Goal: Task Accomplishment & Management: Manage account settings

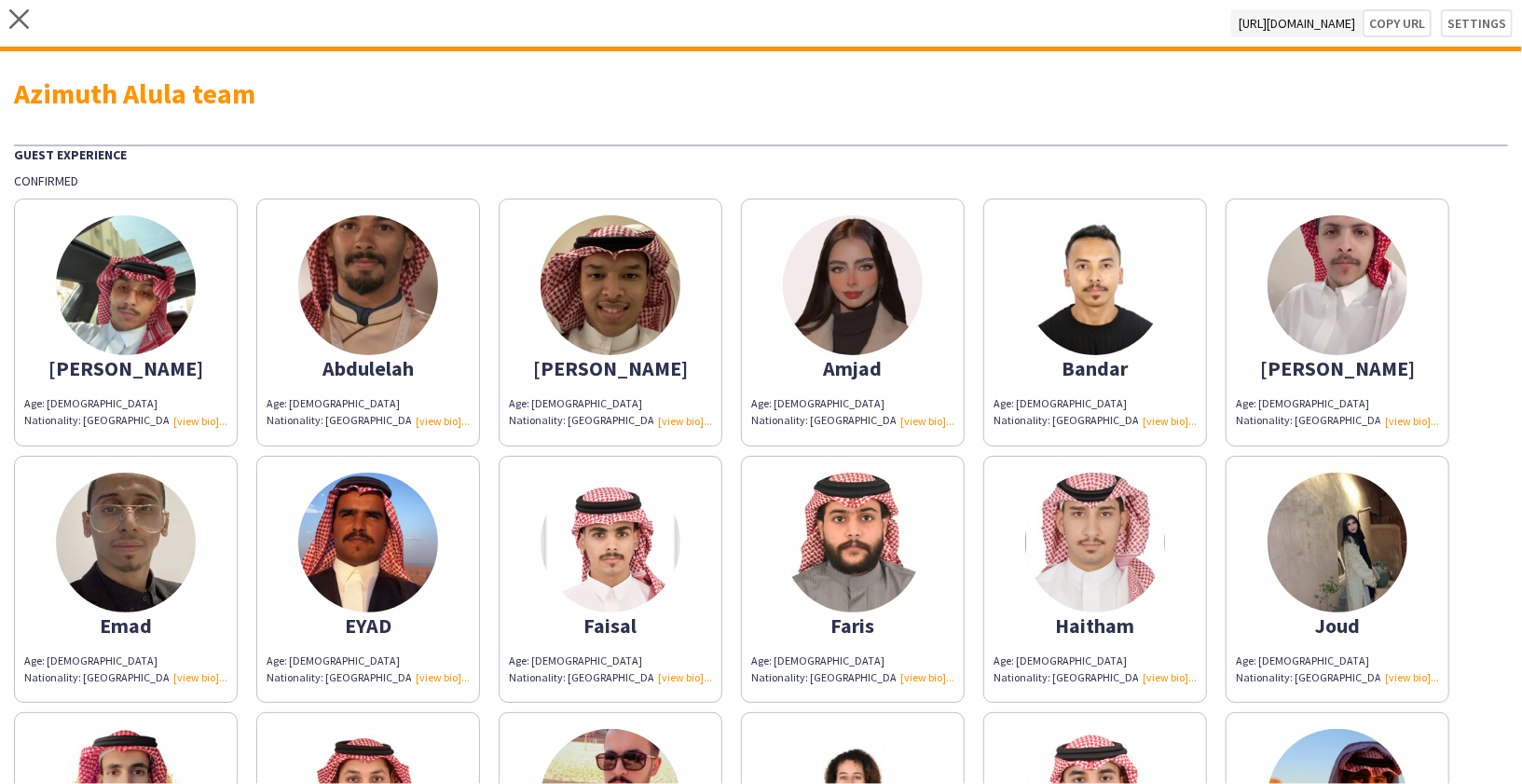
scroll to position [9, 0]
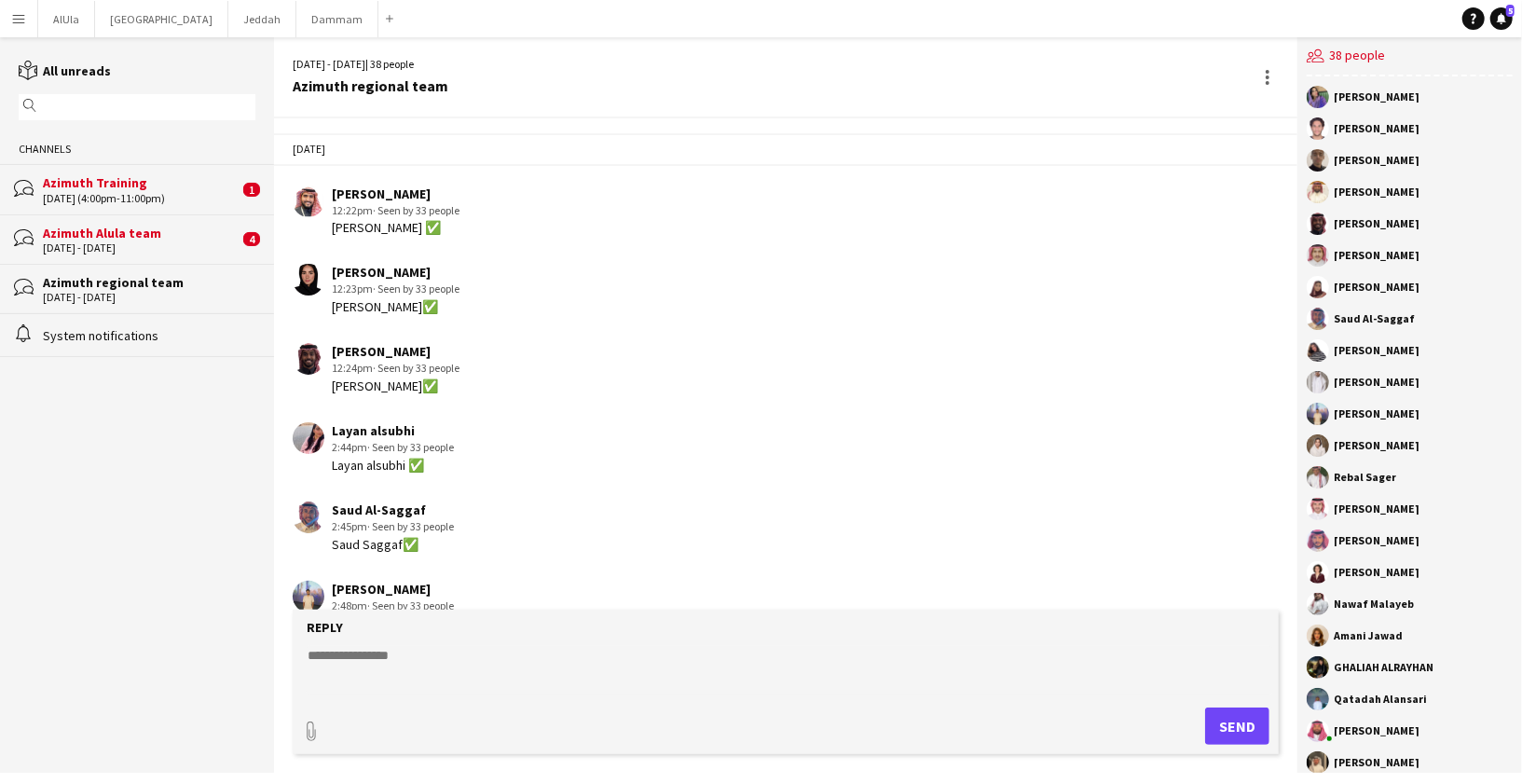
scroll to position [9166, 0]
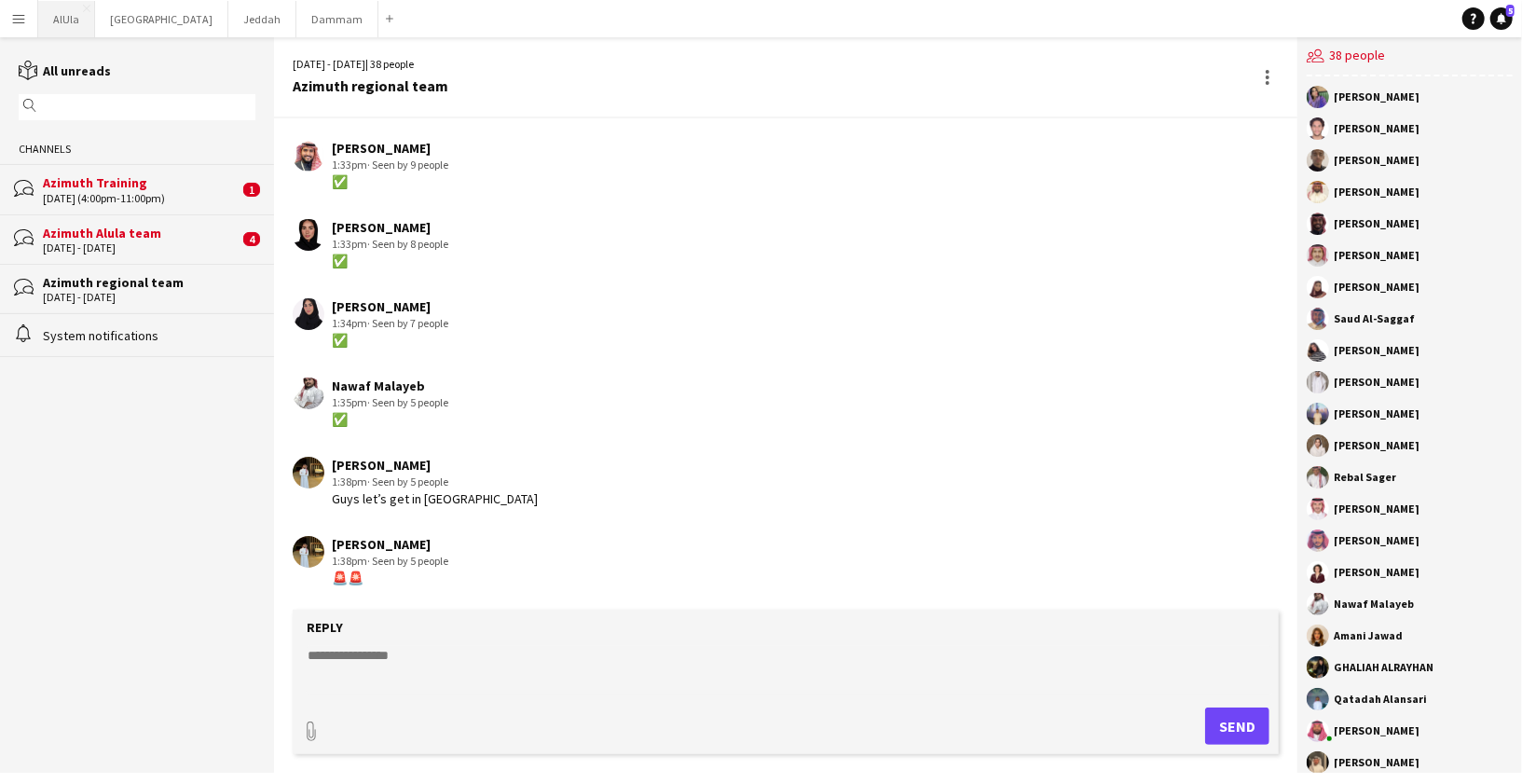
click at [54, 13] on button "AlUla Close" at bounding box center [66, 19] width 57 height 37
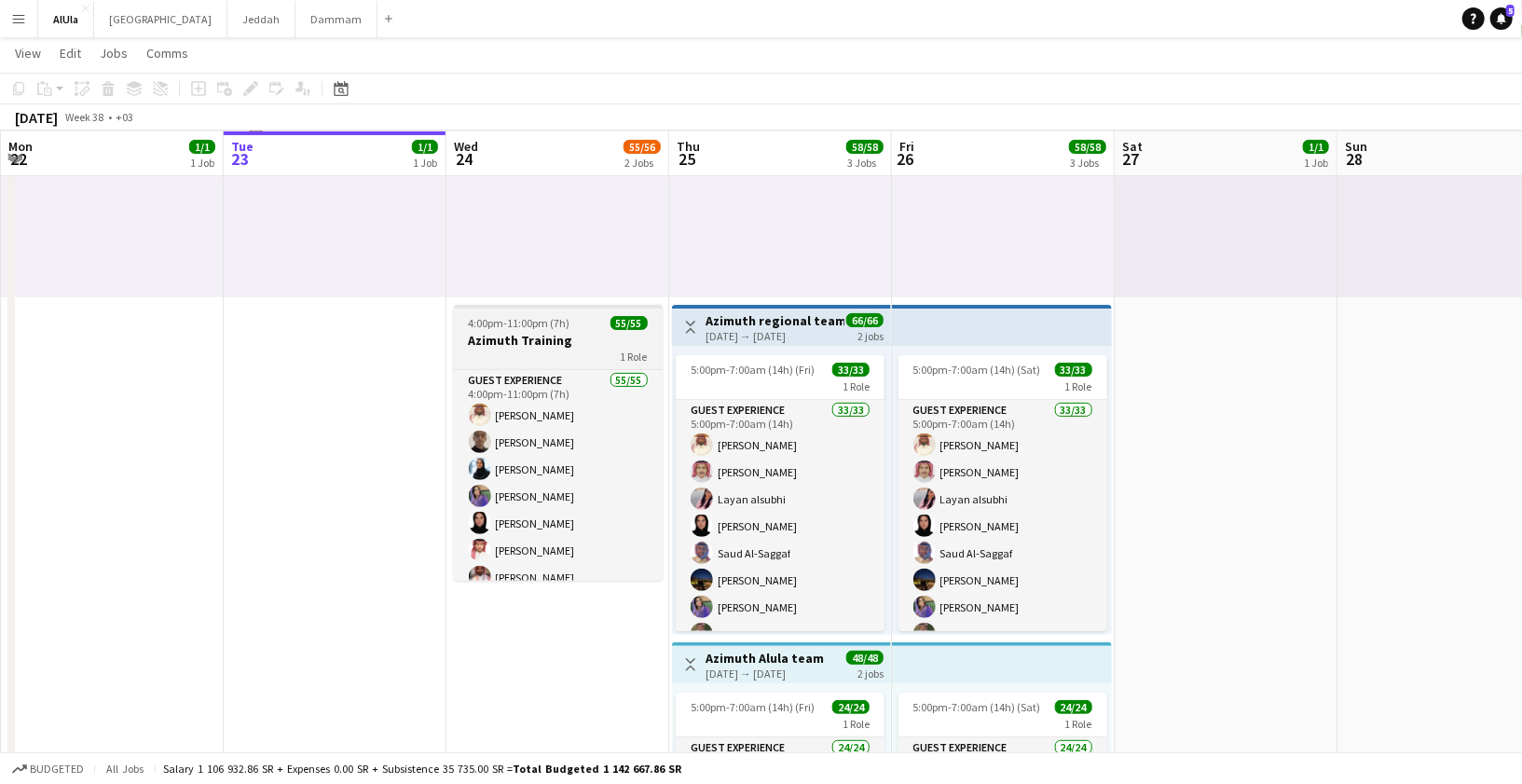
scroll to position [0, 443]
click at [538, 349] on div "1 Role" at bounding box center [560, 356] width 209 height 15
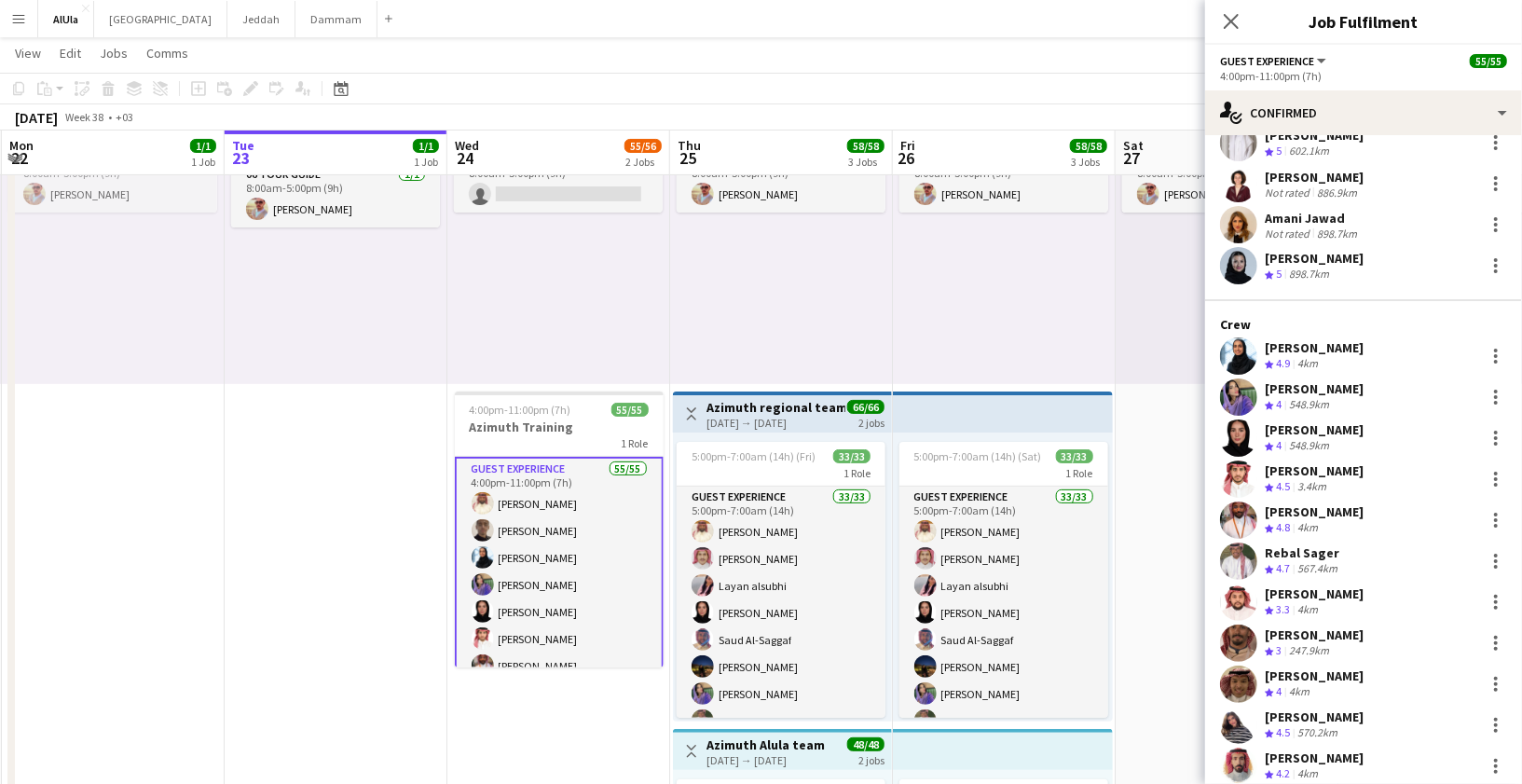
scroll to position [0, 0]
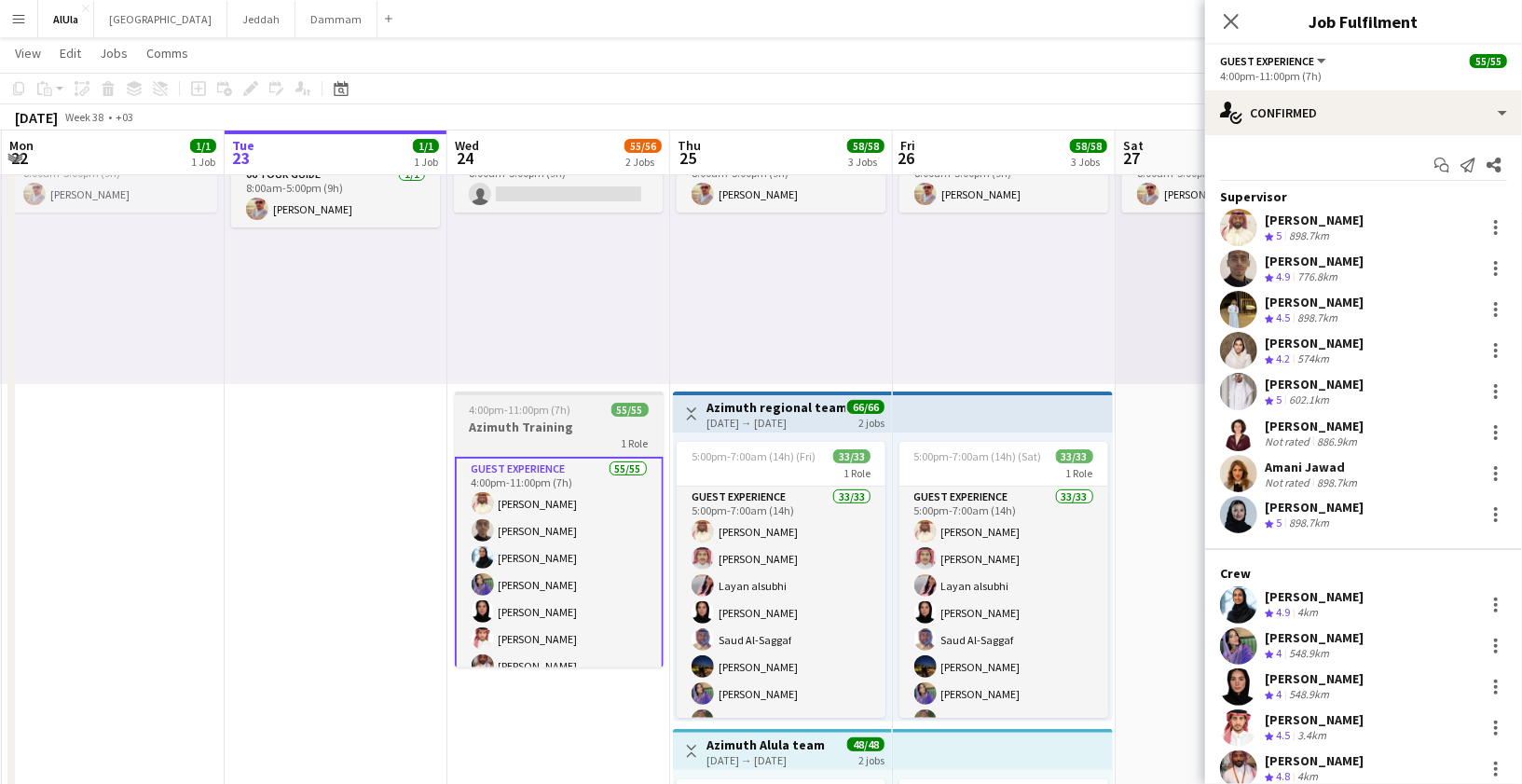
click at [537, 412] on span "4:00pm-11:00pm (7h)" at bounding box center [521, 409] width 101 height 14
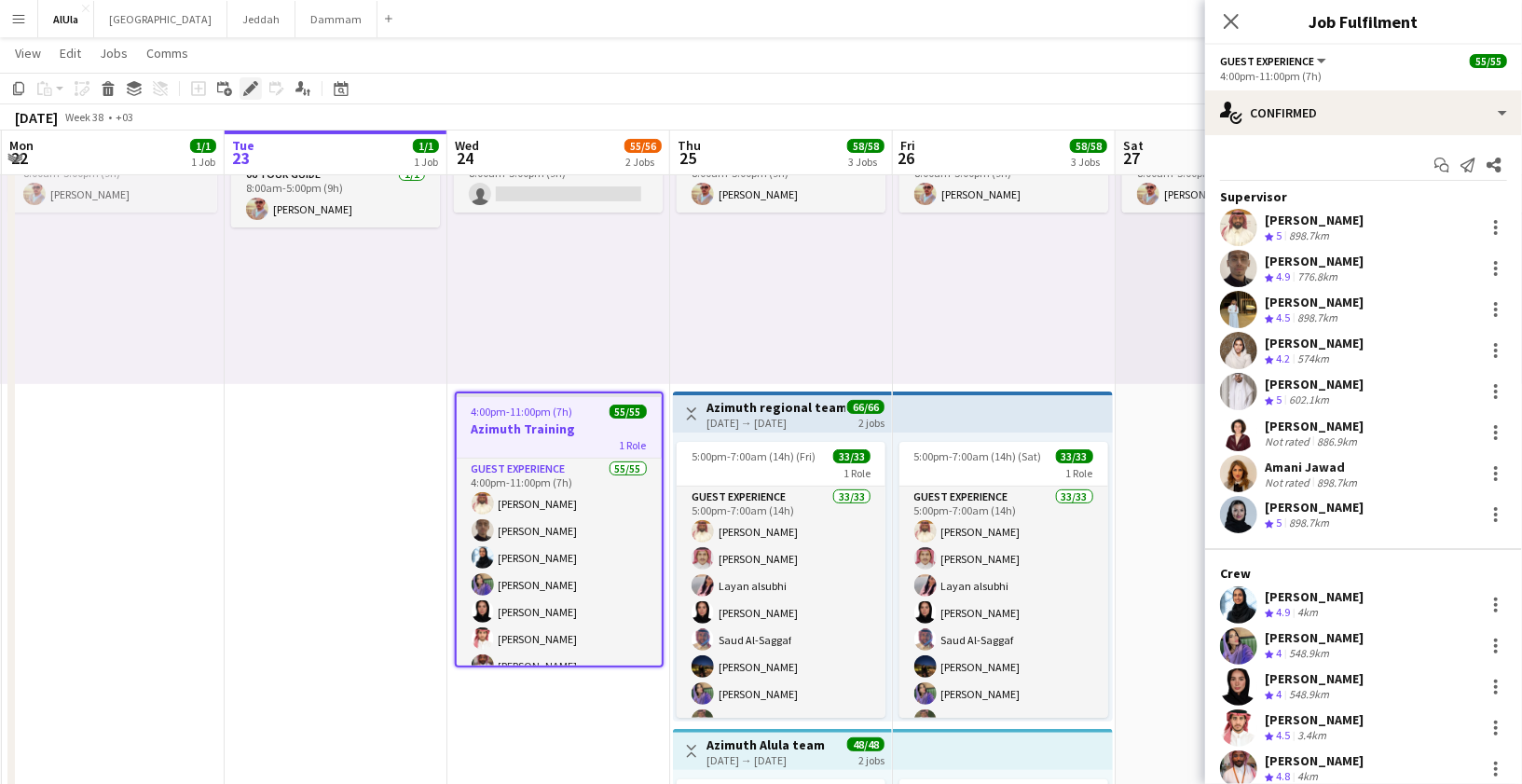
click at [254, 90] on icon "Edit" at bounding box center [251, 88] width 15 height 15
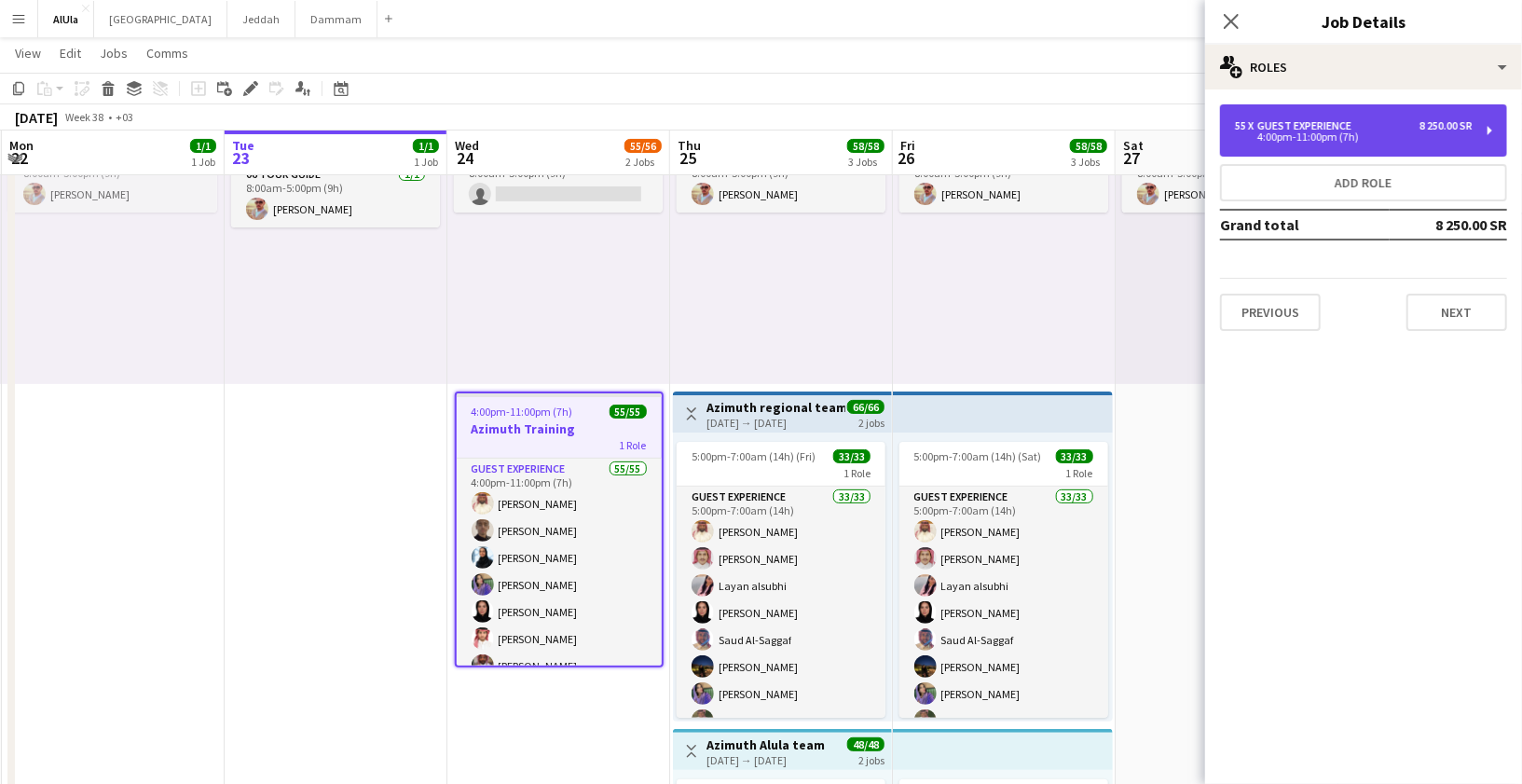
click at [1373, 147] on div "55 x Guest Experience 8 250.00 SR 4:00pm-11:00pm (7h)" at bounding box center [1364, 130] width 287 height 53
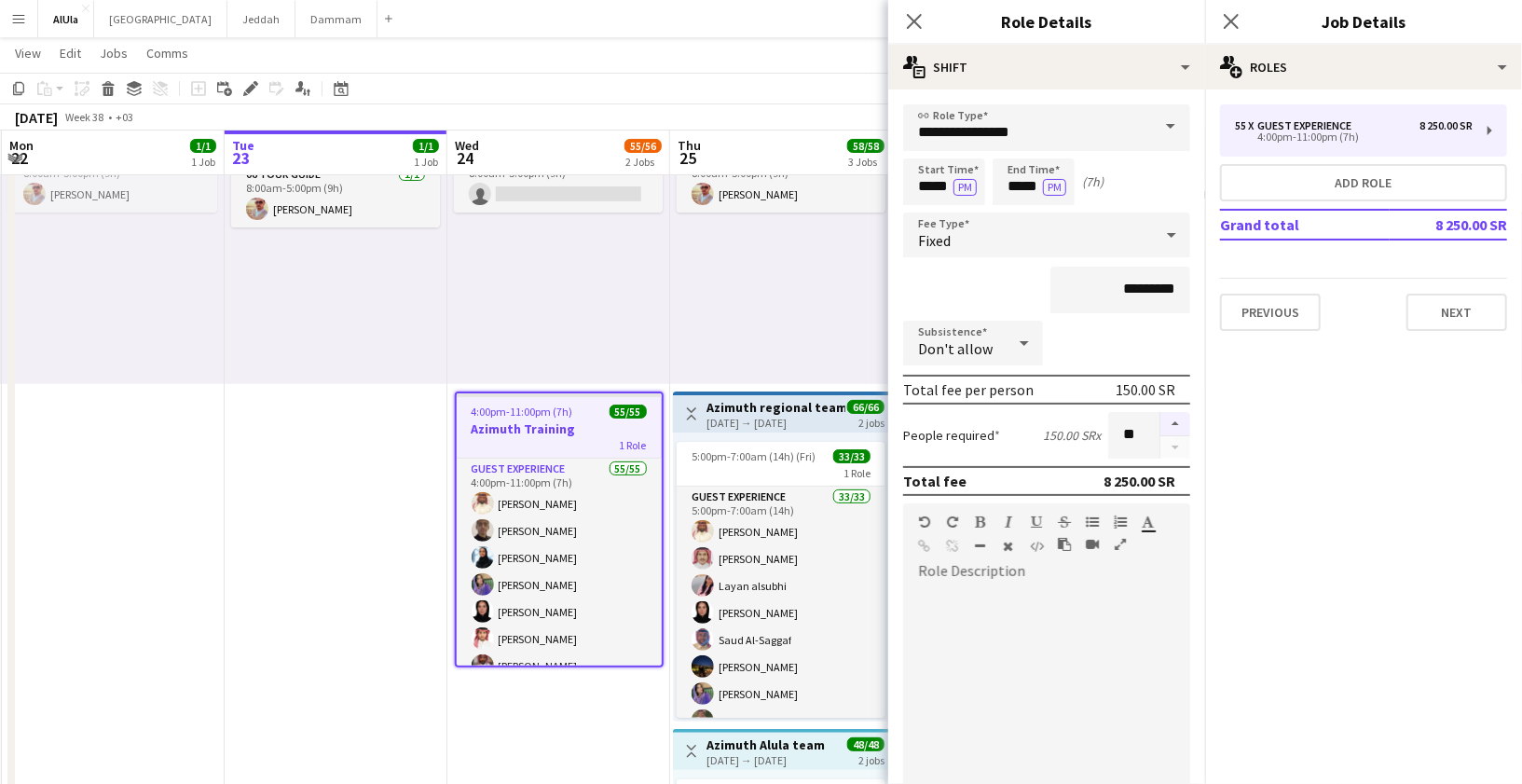
click at [1177, 418] on button "button" at bounding box center [1175, 423] width 30 height 24
type input "**"
click at [916, 21] on icon at bounding box center [915, 21] width 18 height 18
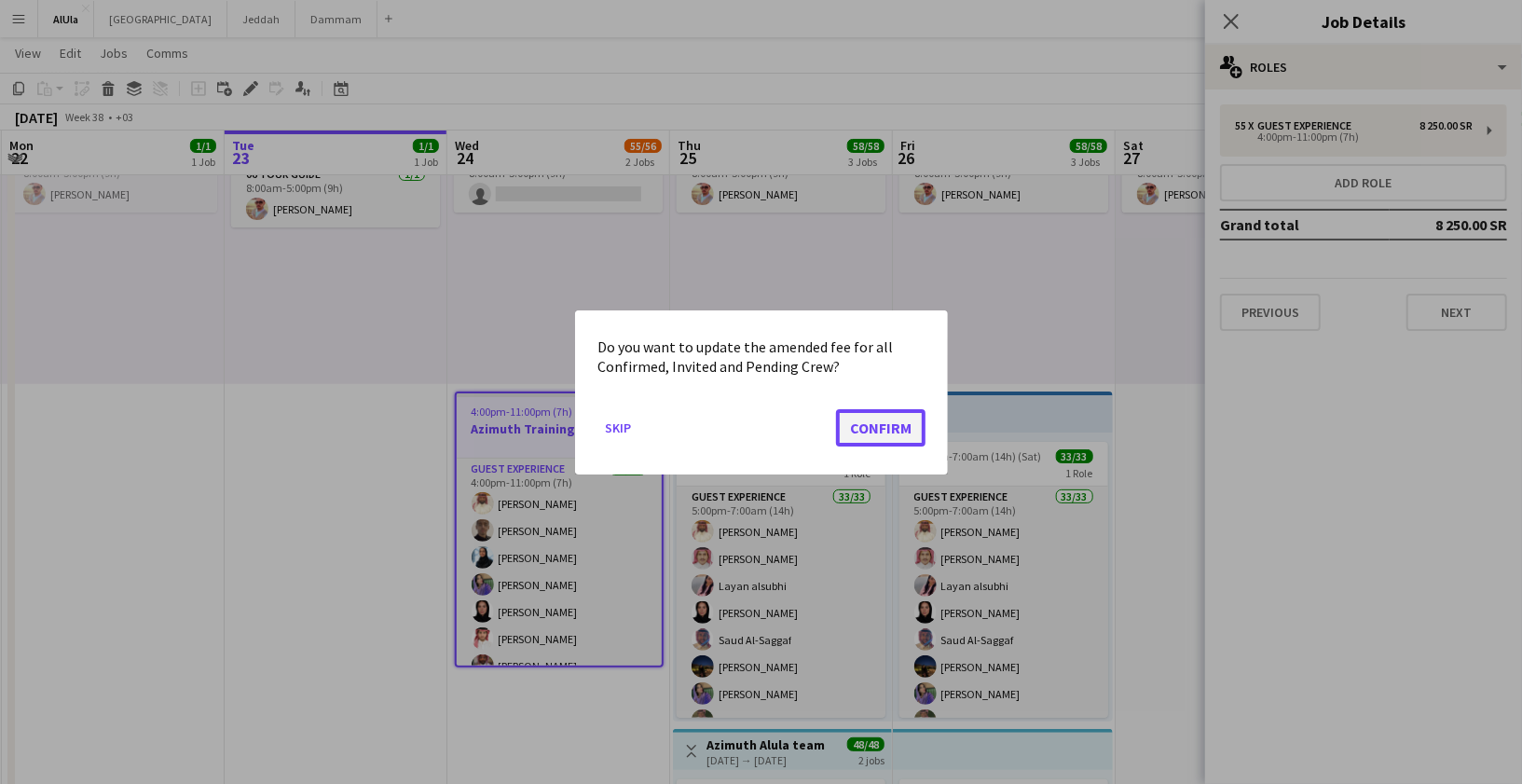
click at [868, 440] on button "Confirm" at bounding box center [881, 427] width 89 height 38
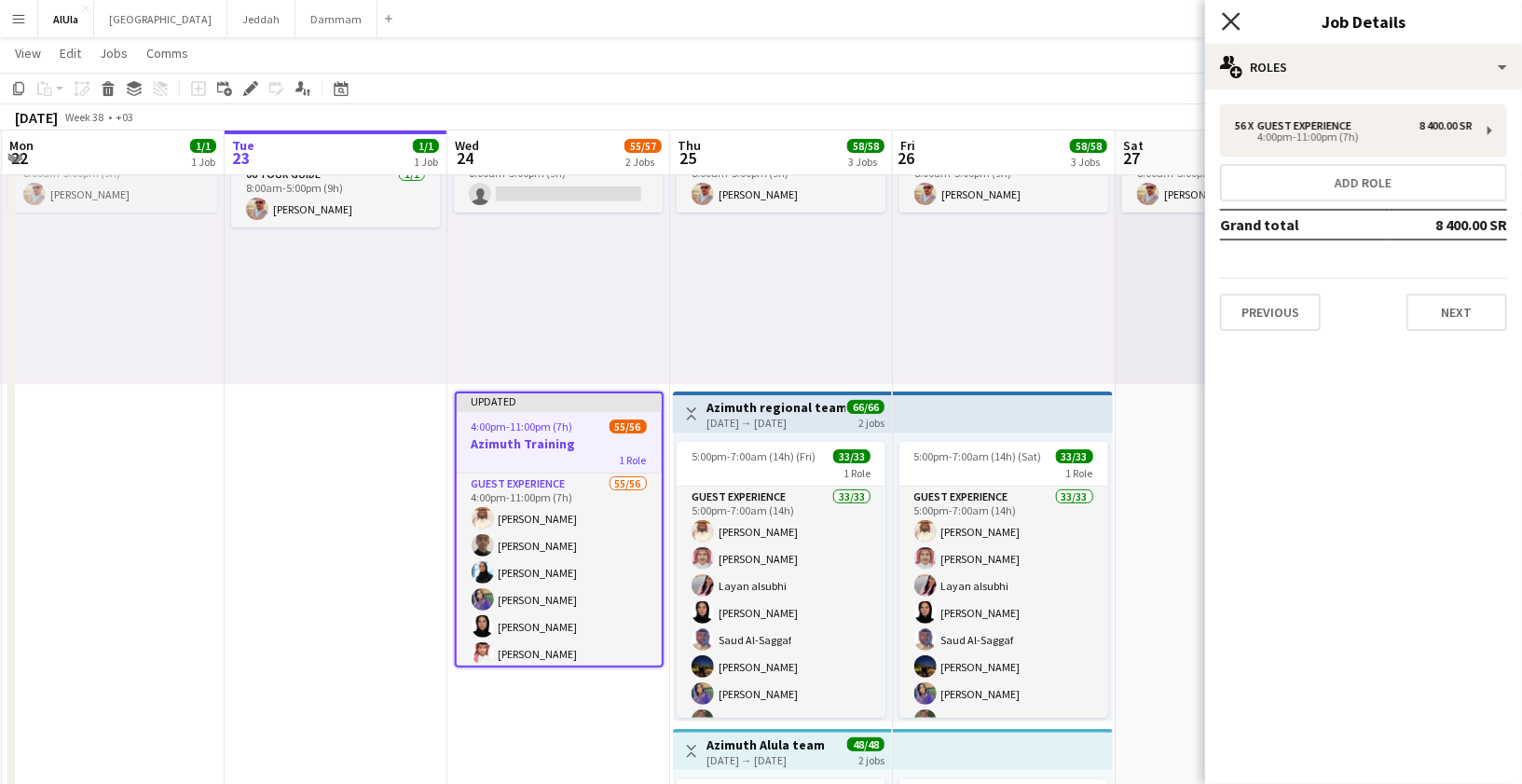
click at [1232, 23] on icon at bounding box center [1231, 21] width 18 height 18
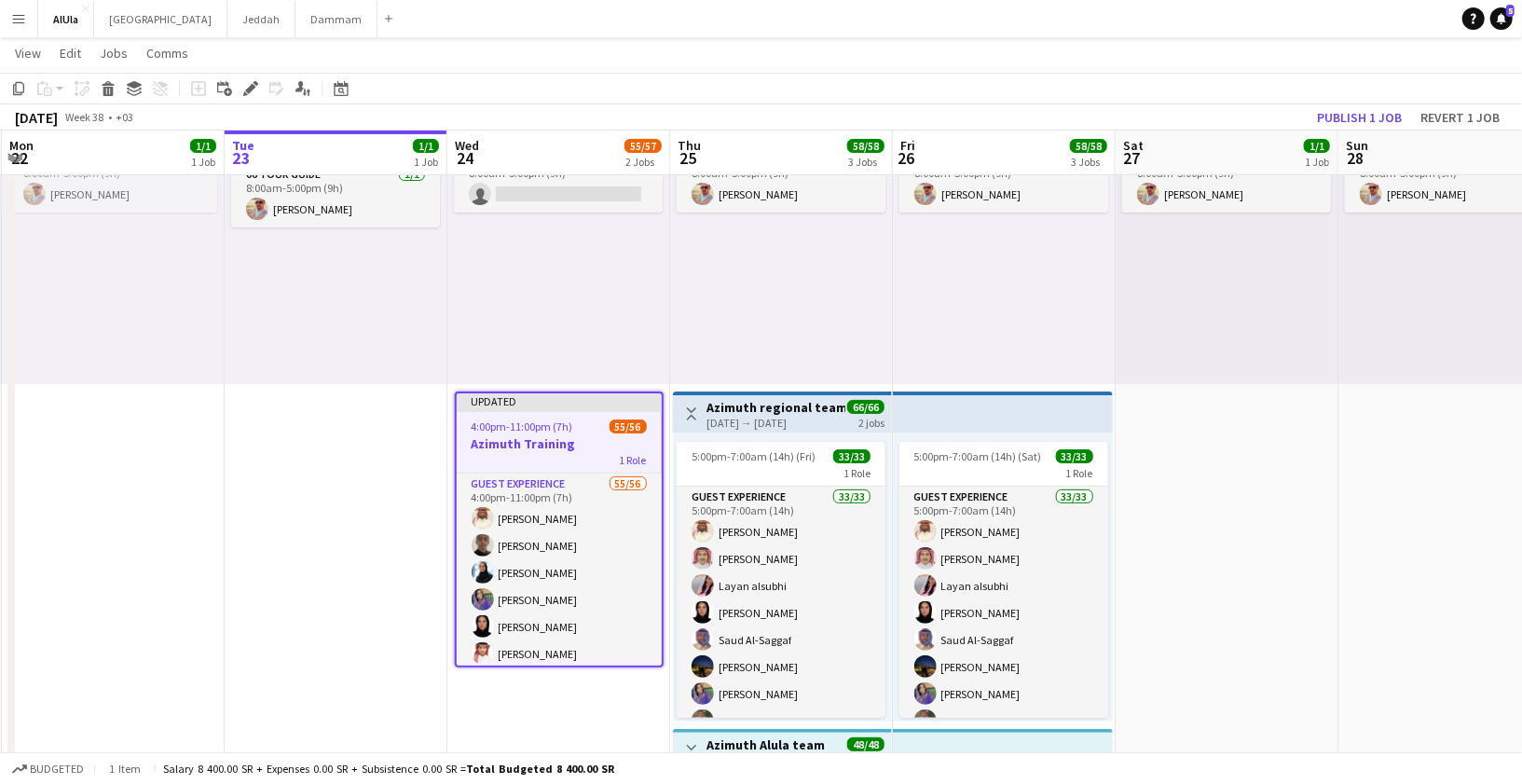
click at [562, 431] on span "4:00pm-11:00pm (7h)" at bounding box center [522, 426] width 101 height 14
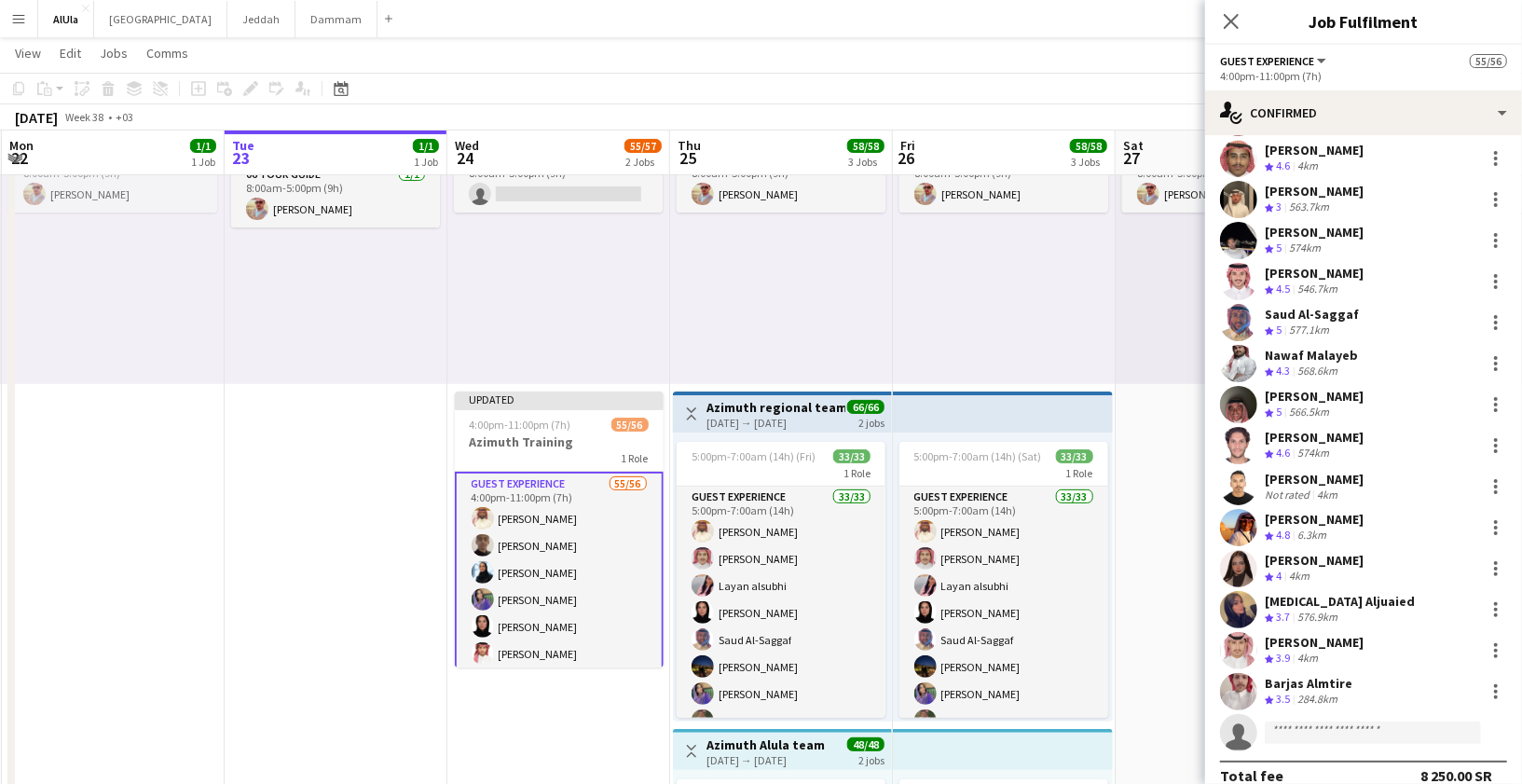
scroll to position [1818, 0]
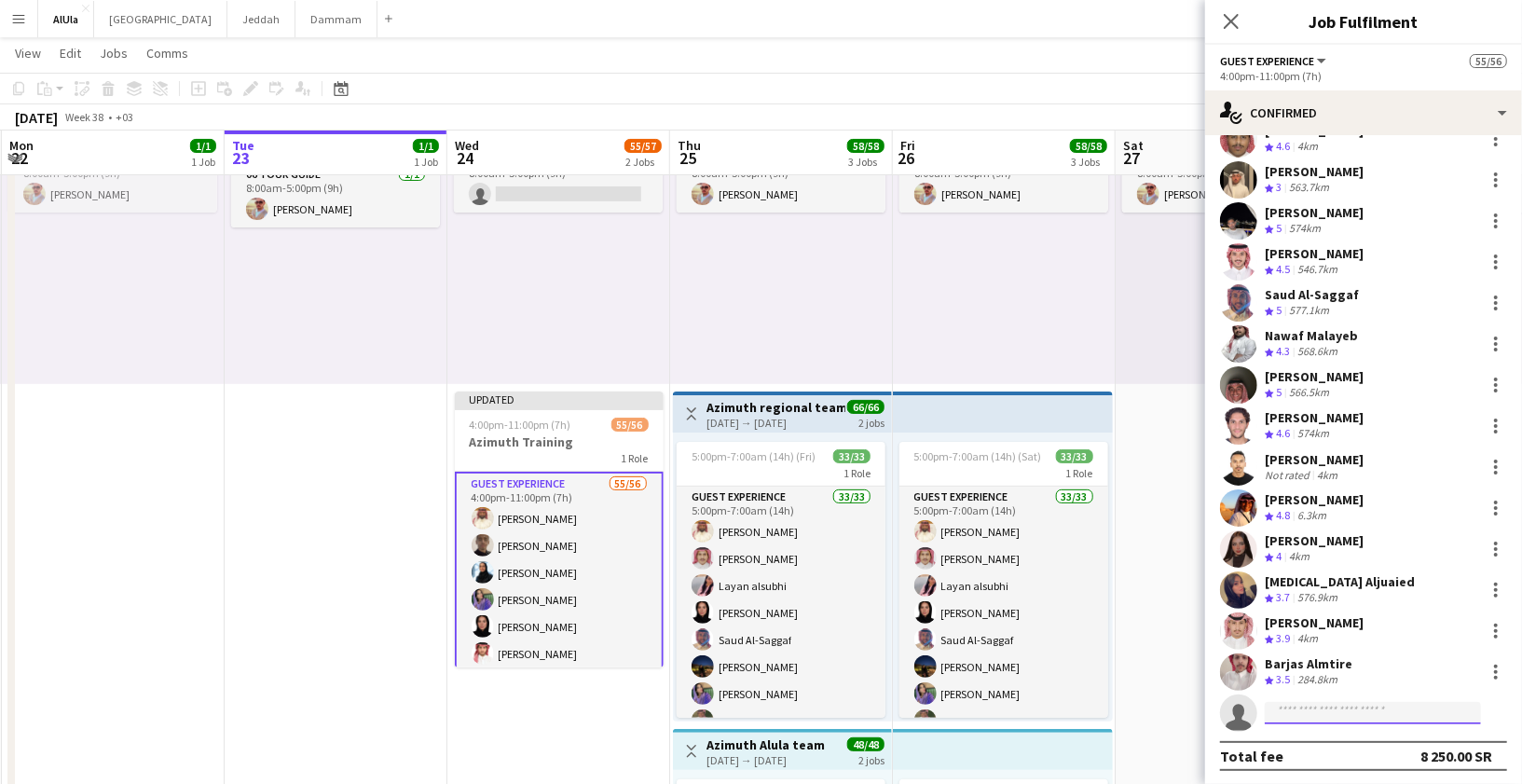
click at [1306, 706] on input at bounding box center [1374, 712] width 217 height 23
type input "******"
click at [1310, 756] on span "waheedalamry8@hotmail.com" at bounding box center [1374, 752] width 187 height 15
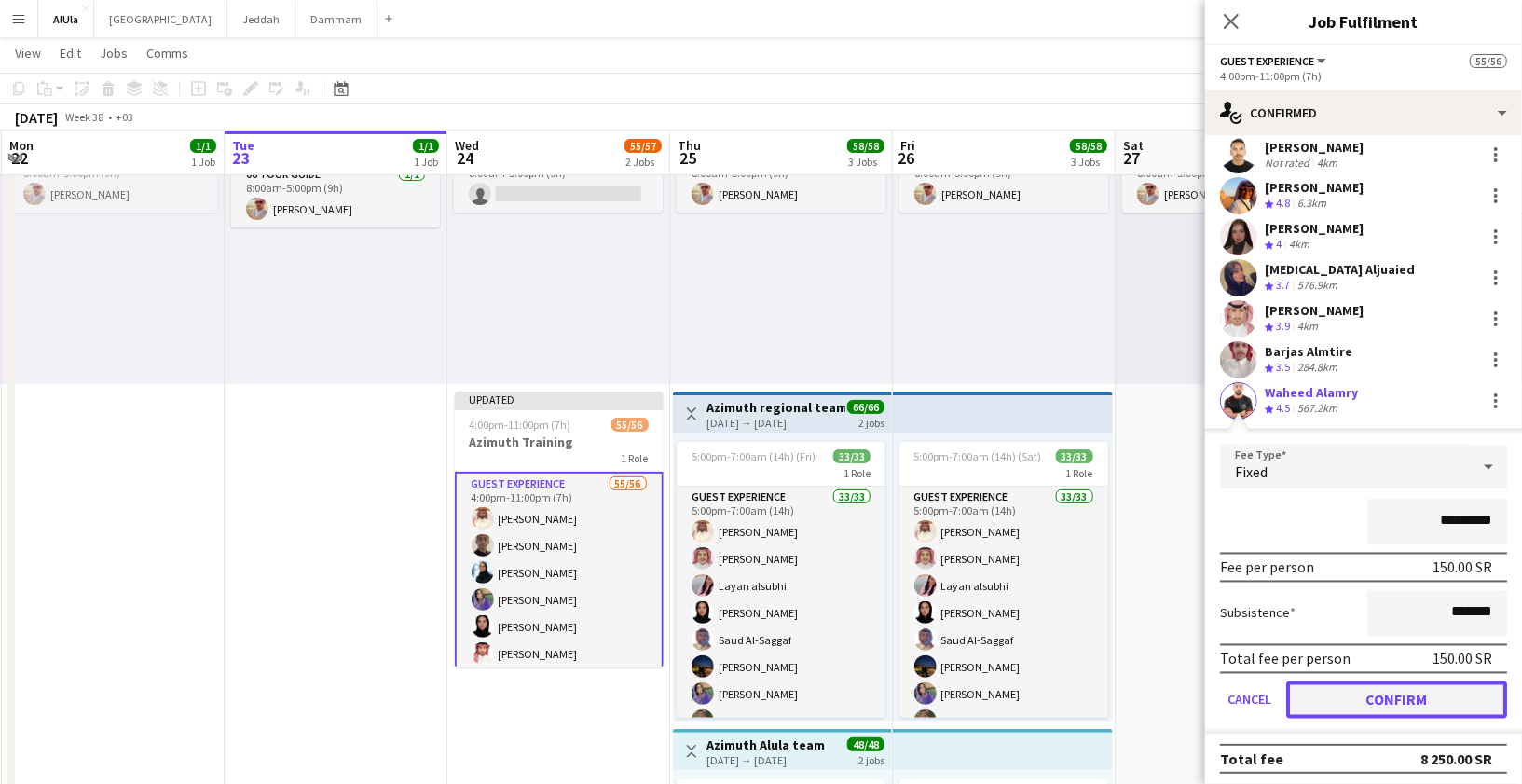
click at [1322, 692] on button "Confirm" at bounding box center [1397, 700] width 221 height 38
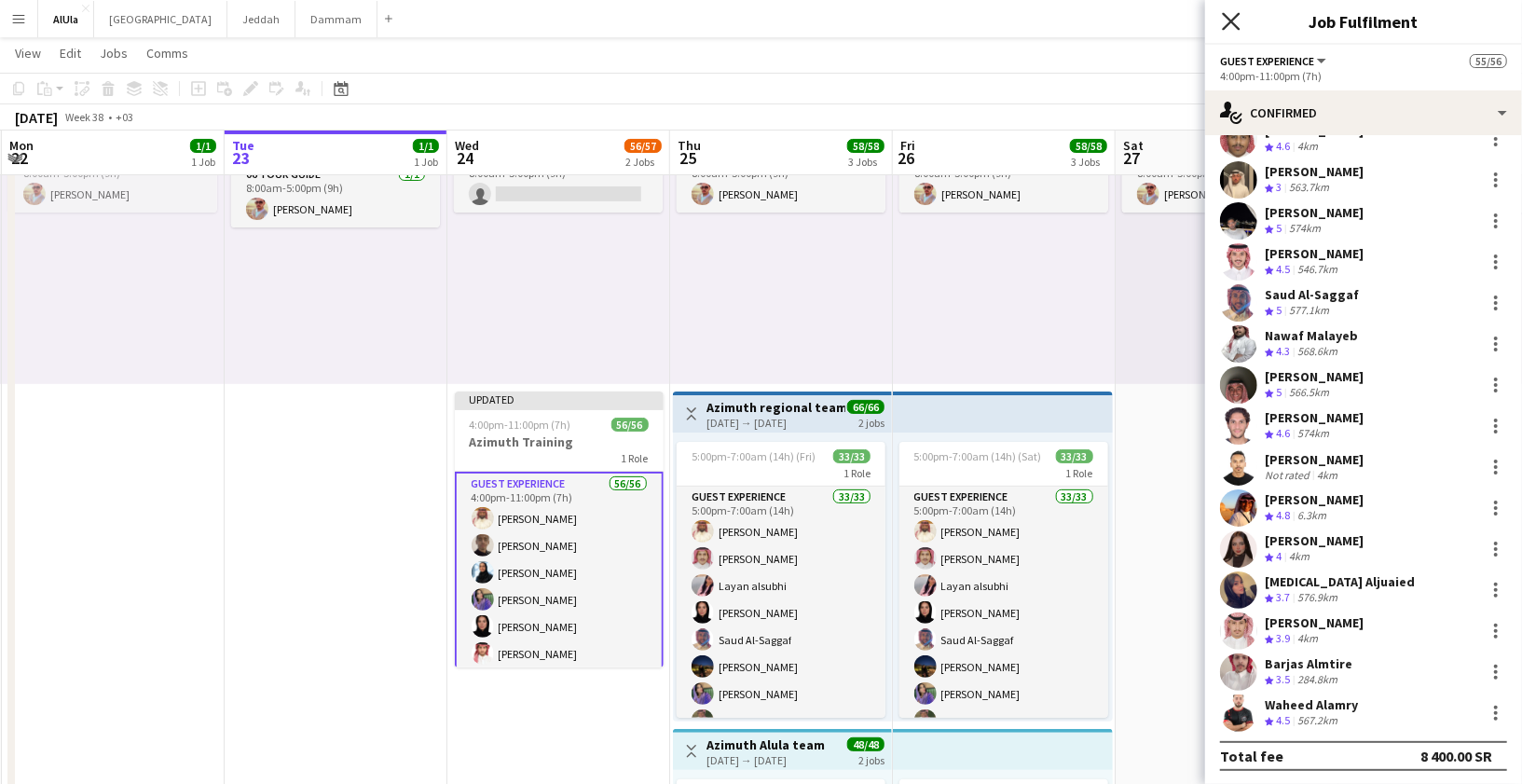
click at [1228, 29] on icon "Close pop-in" at bounding box center [1231, 21] width 18 height 18
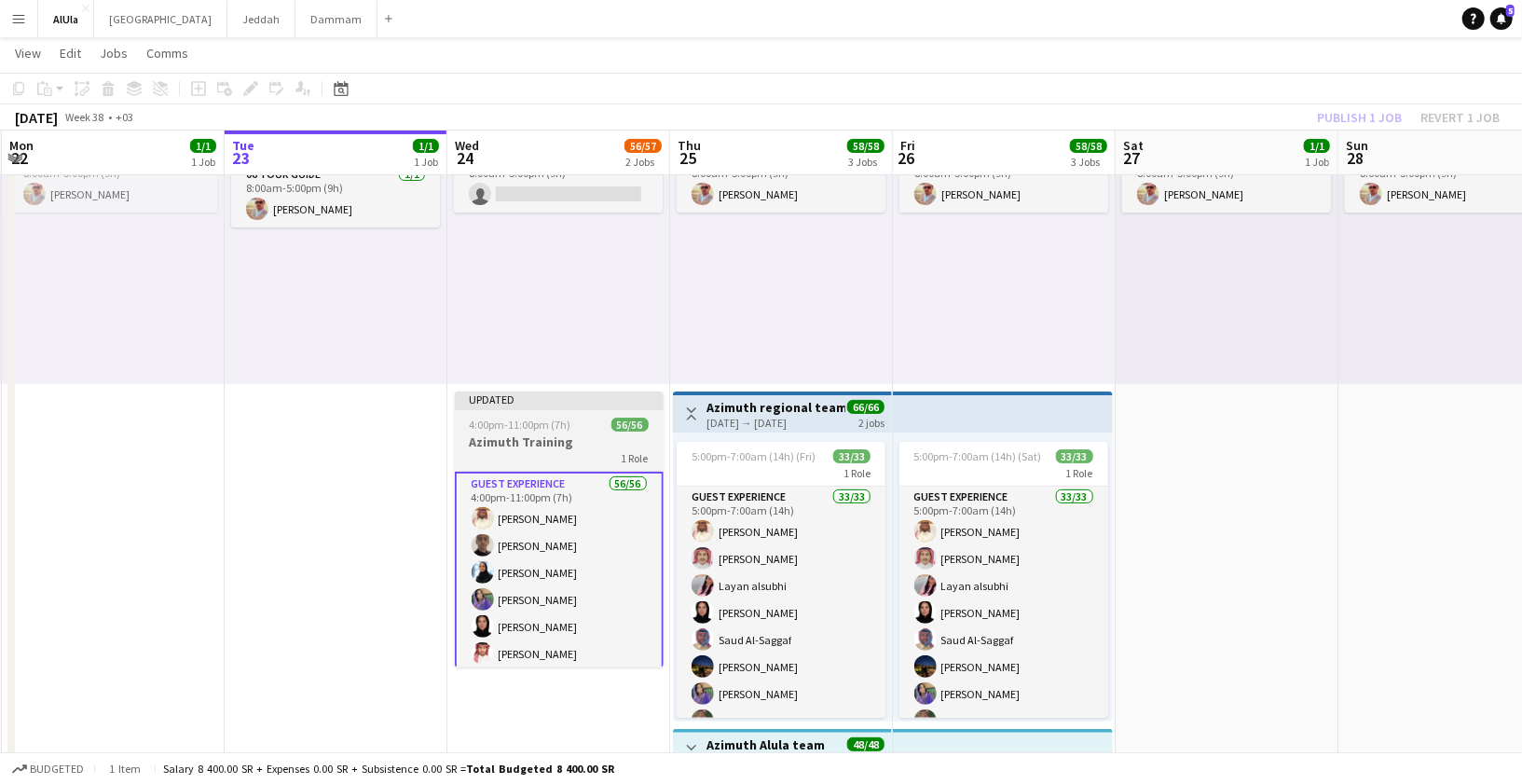
click at [581, 419] on div "4:00pm-11:00pm (7h) 56/56" at bounding box center [560, 424] width 209 height 14
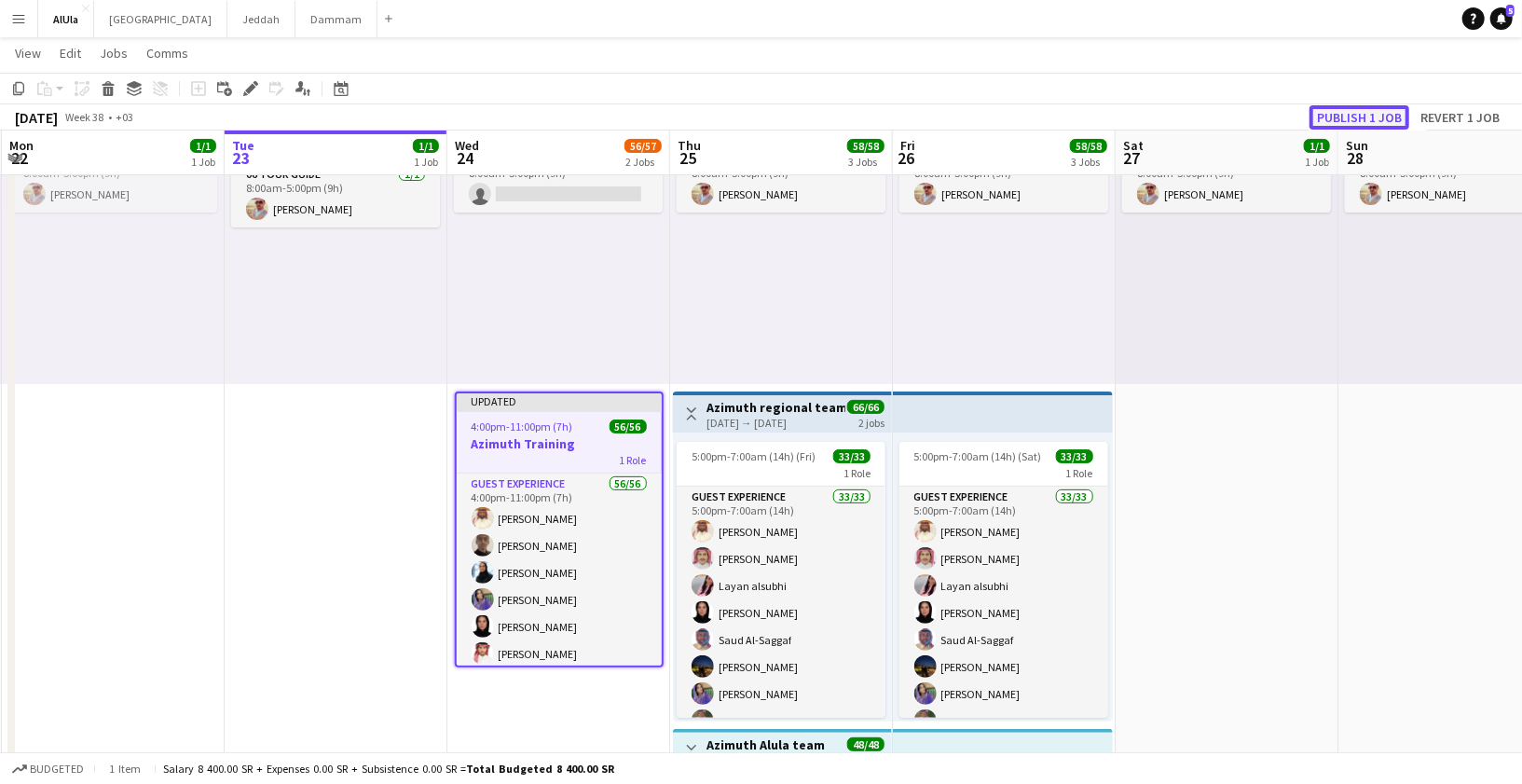
click at [1343, 118] on button "Publish 1 job" at bounding box center [1360, 117] width 99 height 24
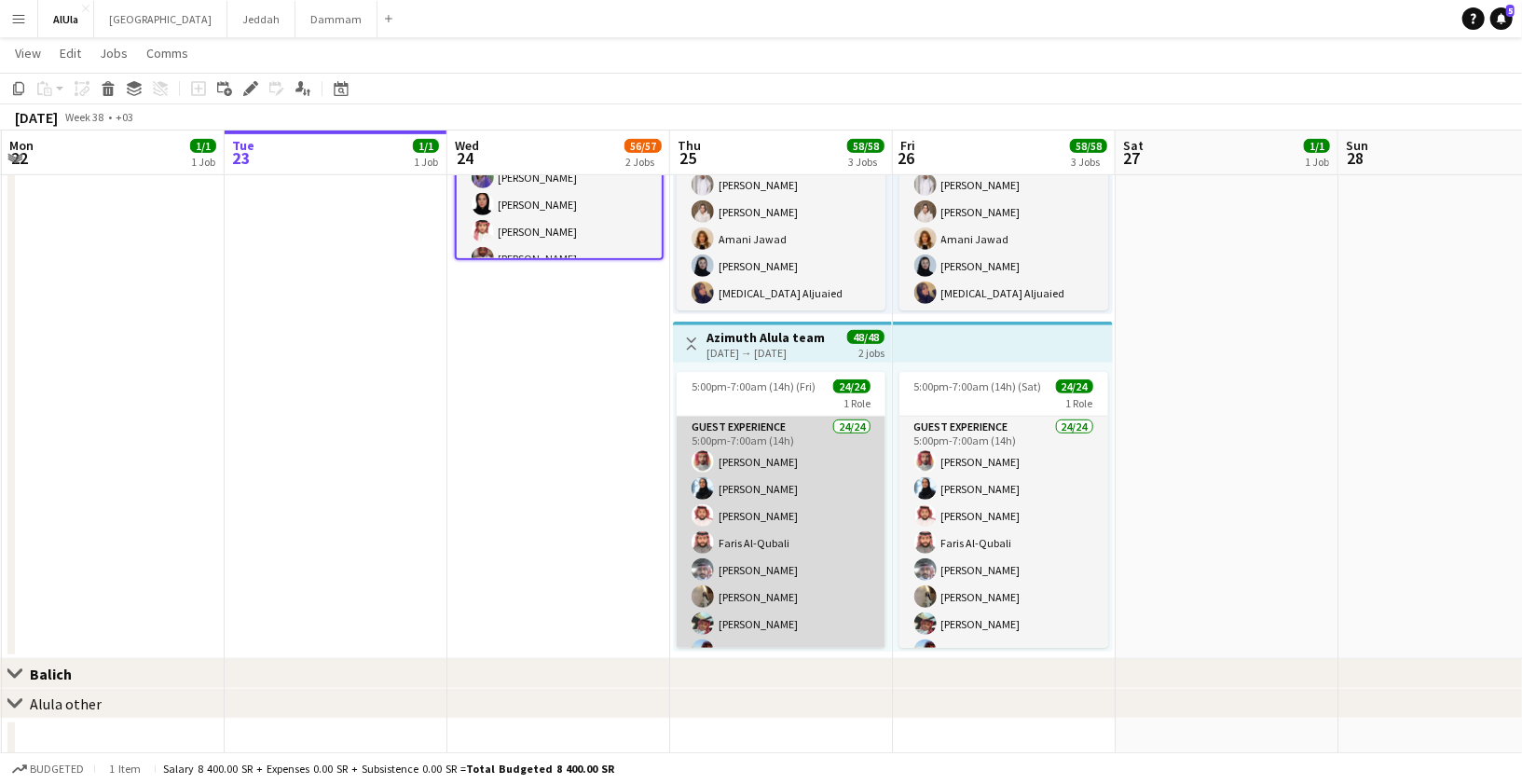
scroll to position [453, 0]
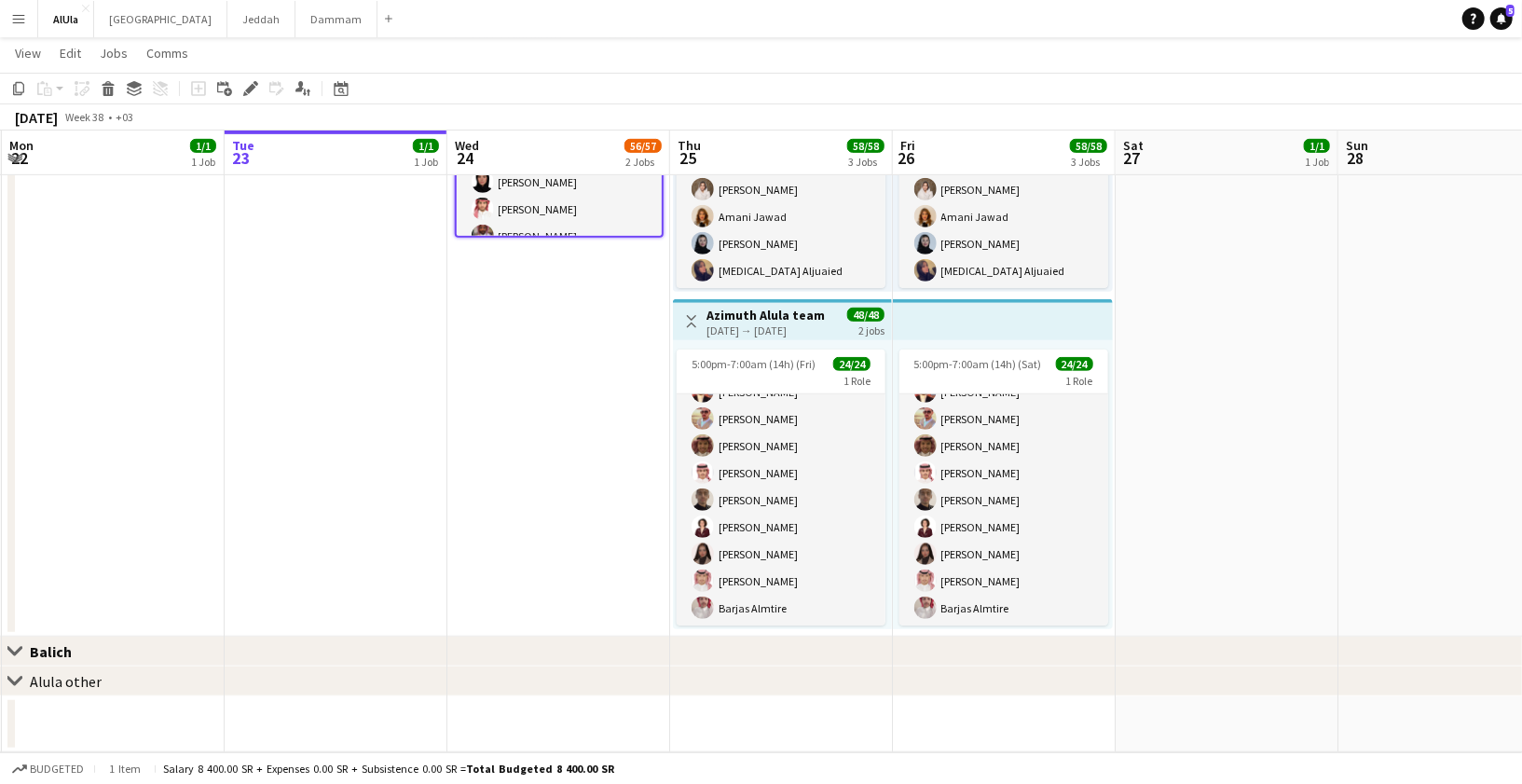
click at [742, 324] on div "25-09-2025 → 26-09-2025" at bounding box center [765, 330] width 118 height 14
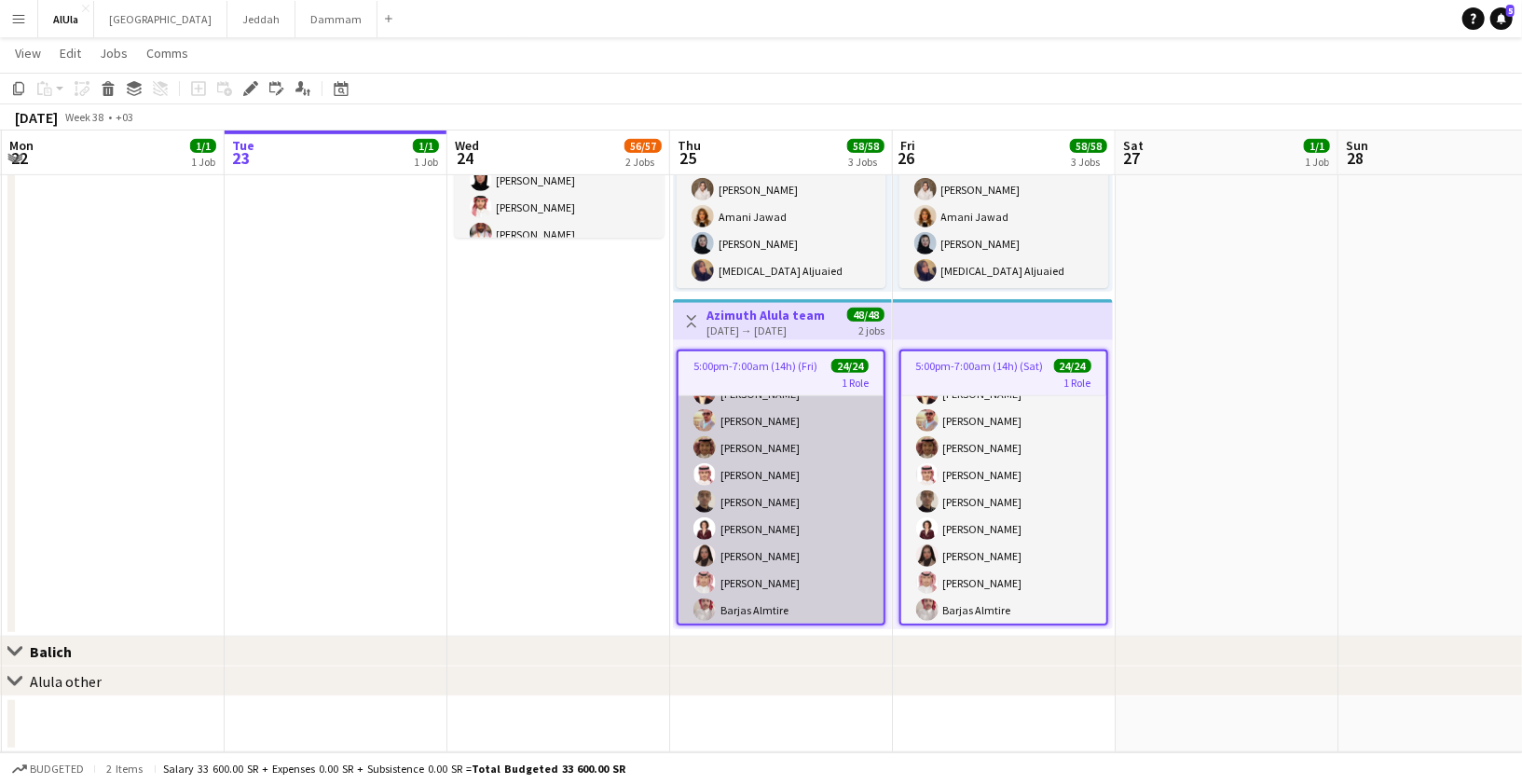
click at [768, 434] on app-card-role "Guest Experience 24/24 5:00pm-7:00am (14h) KHALID ALI Sahar Alharbi Khalid Alra…" at bounding box center [781, 285] width 205 height 685
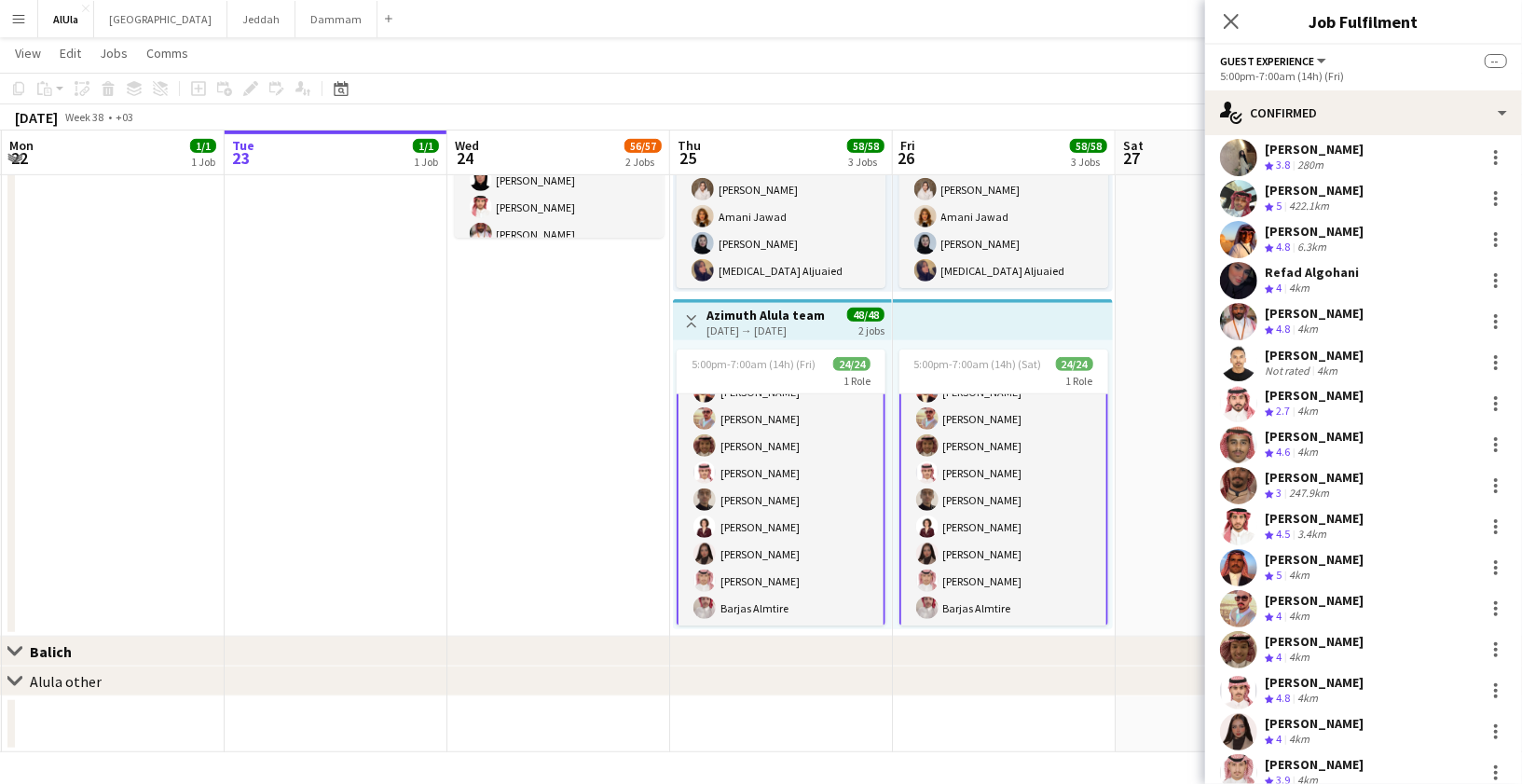
scroll to position [507, 0]
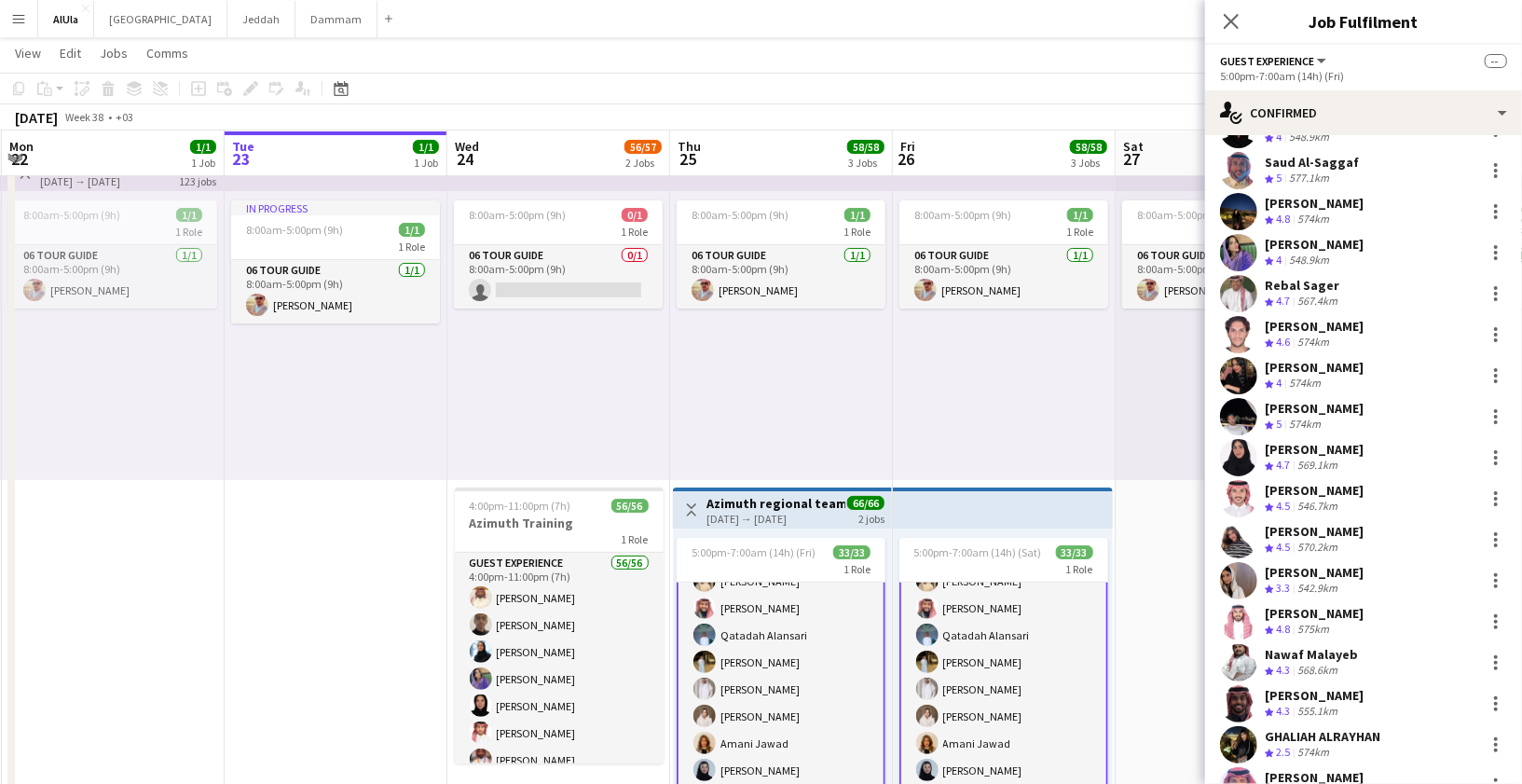
scroll to position [0, 0]
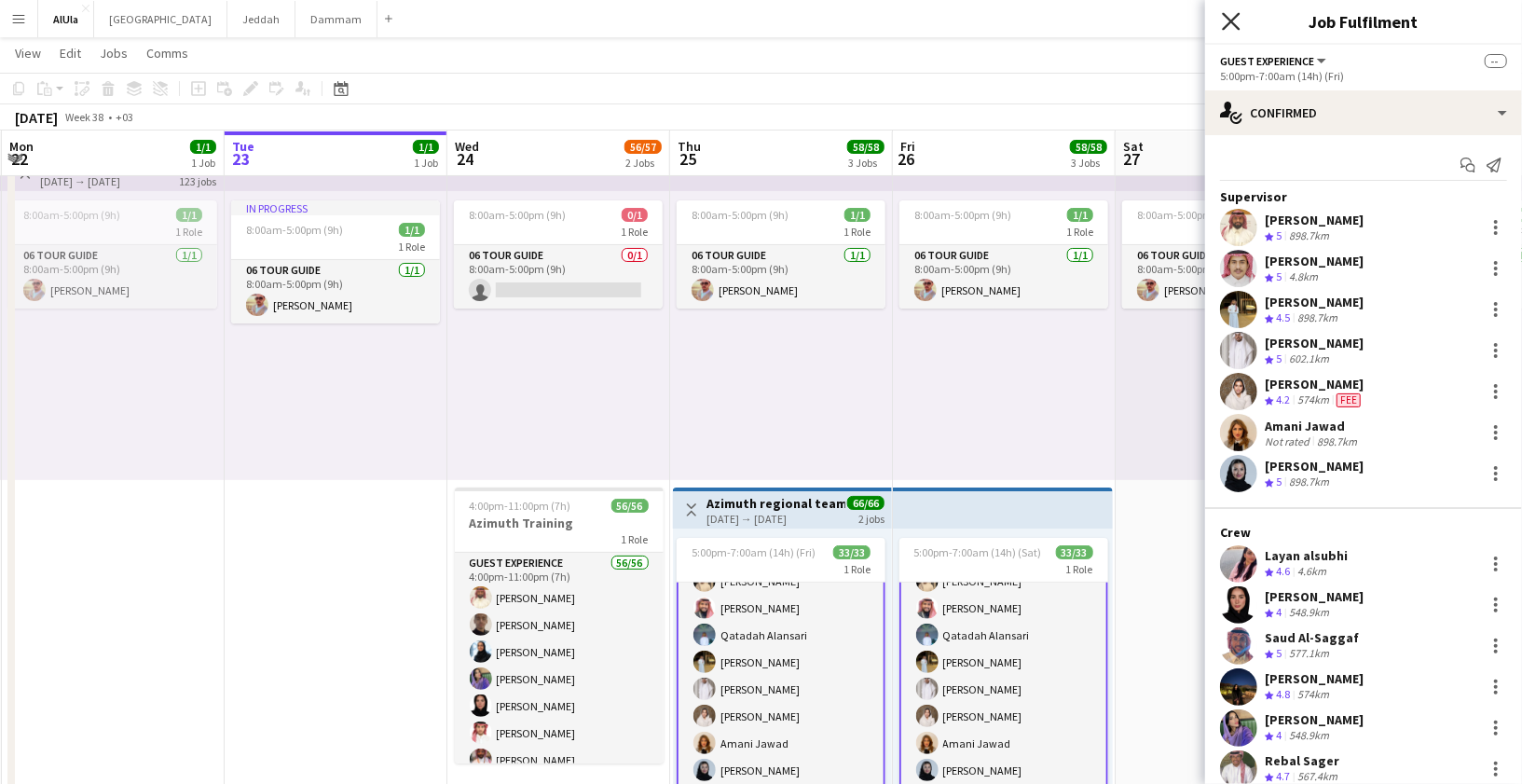
click at [1231, 23] on icon at bounding box center [1231, 21] width 18 height 18
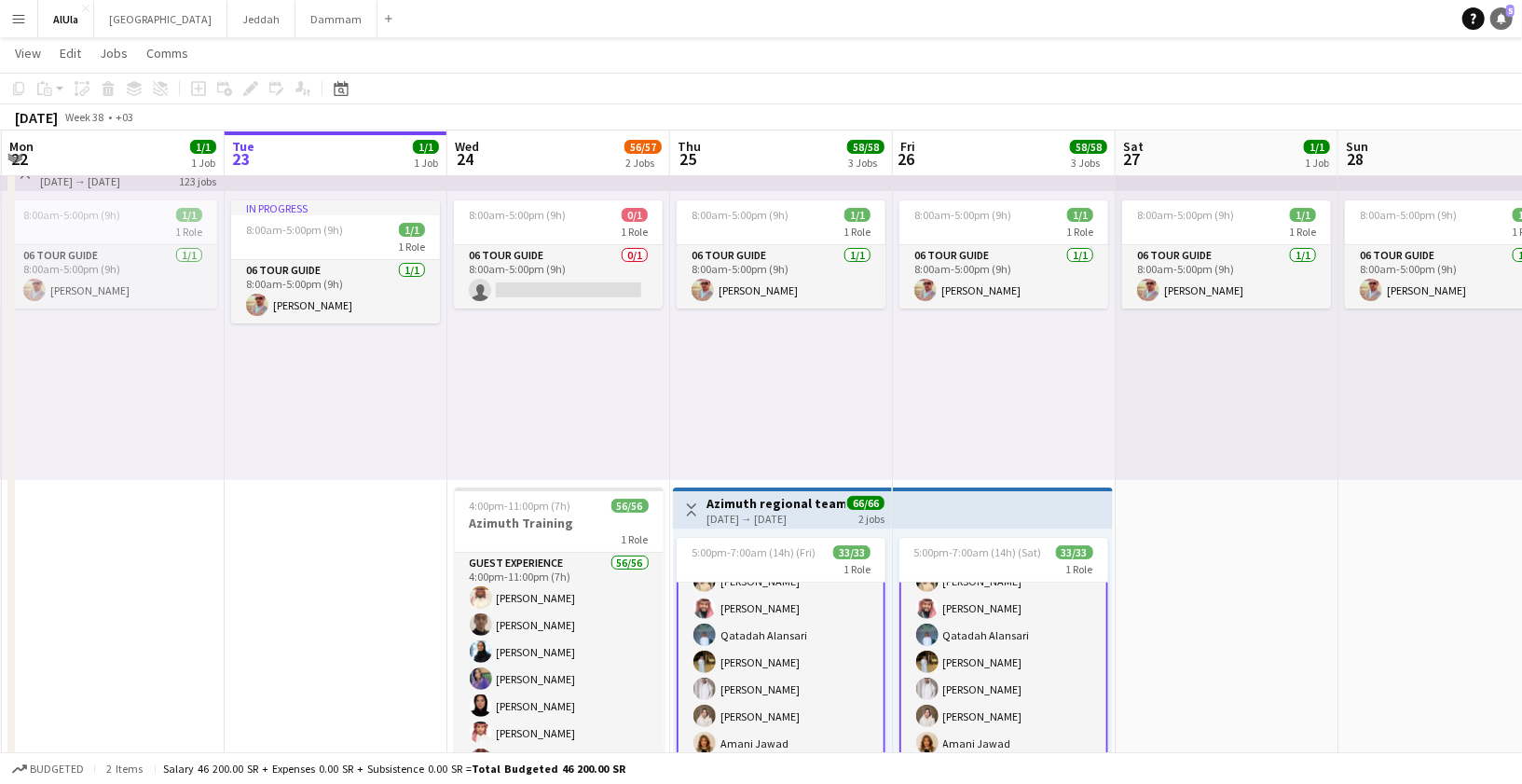
click at [1509, 15] on span "5" at bounding box center [1510, 11] width 8 height 12
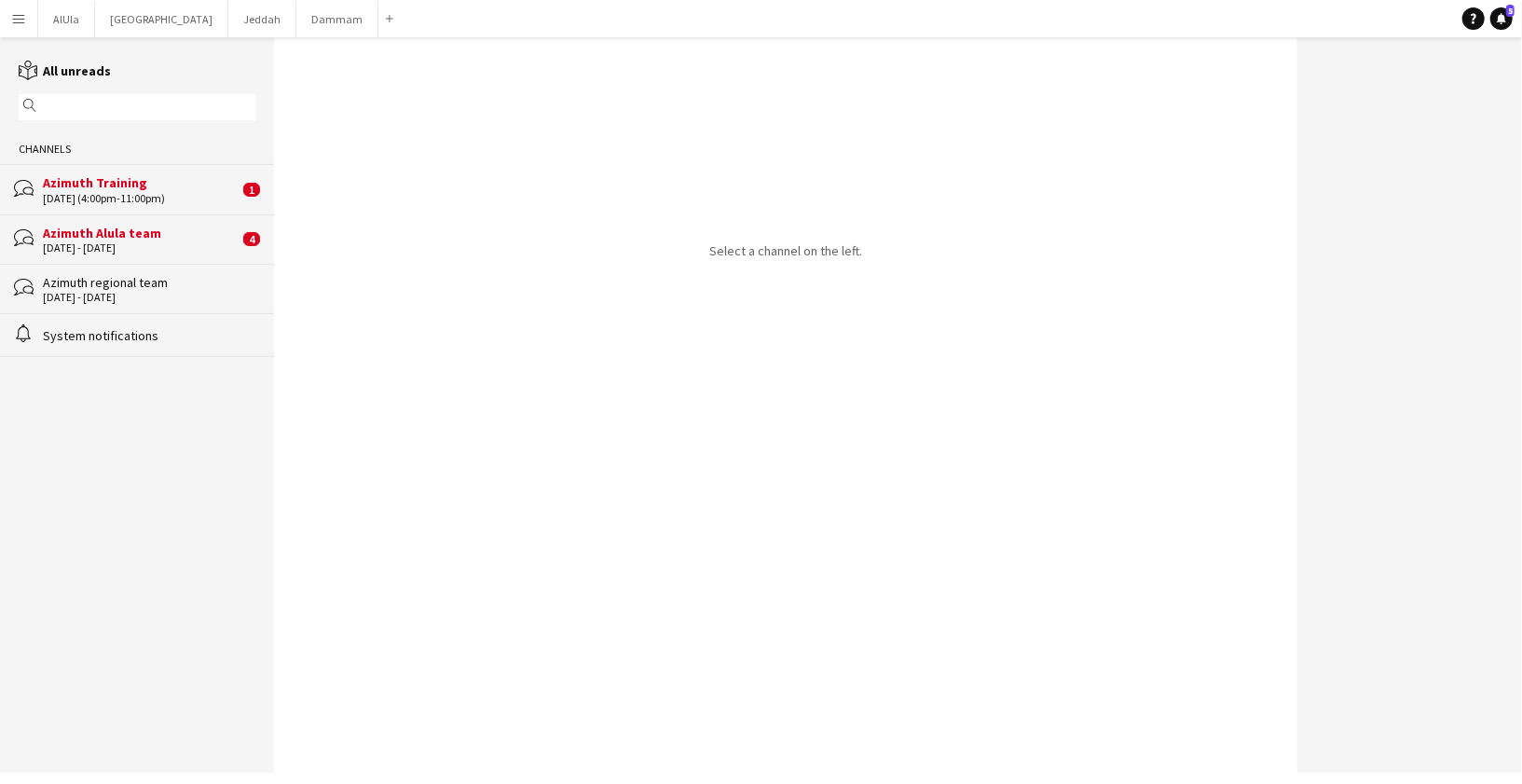
click at [77, 189] on div "Azimuth Training" at bounding box center [140, 182] width 196 height 17
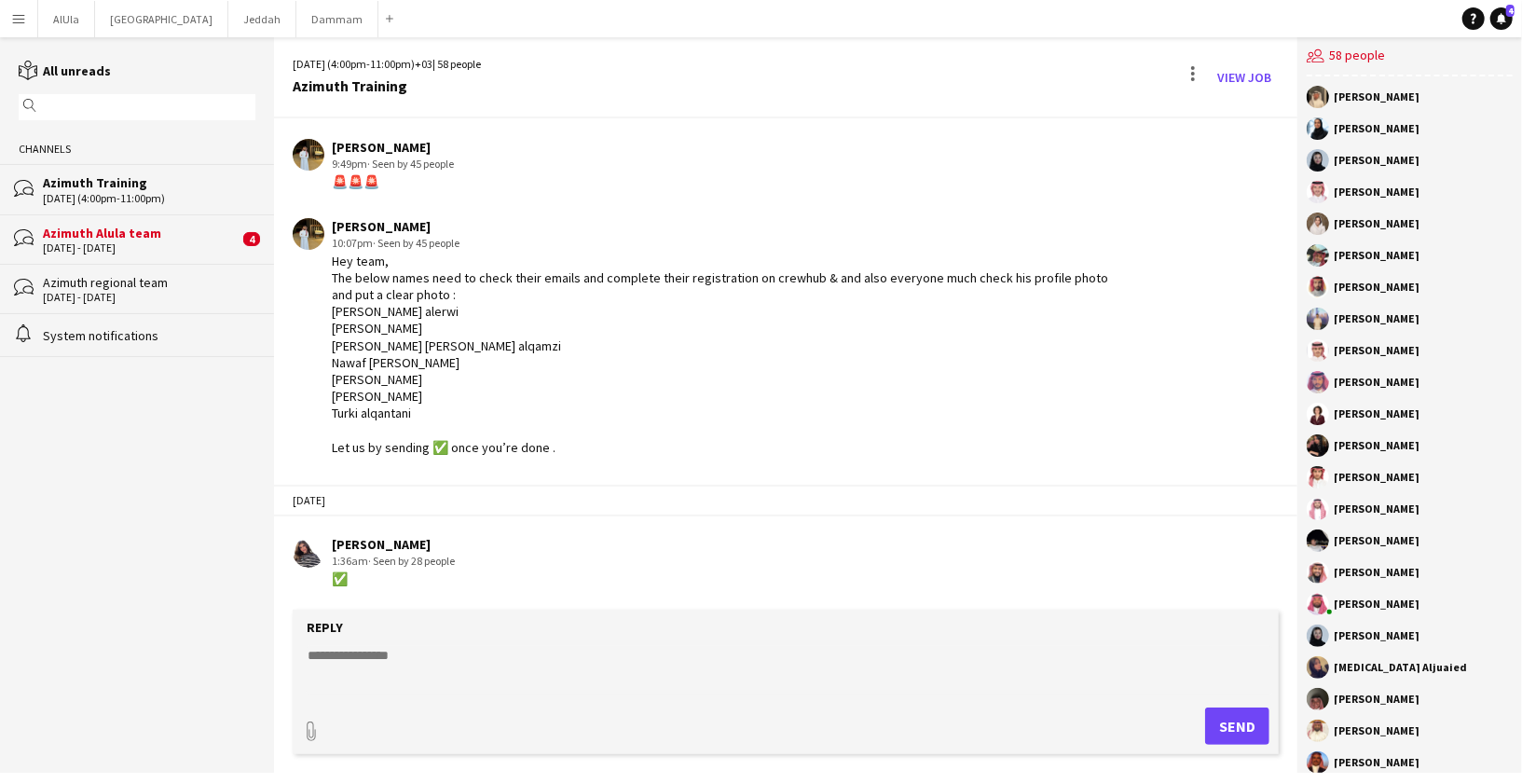
scroll to position [2064, 0]
click at [97, 235] on div "Azimuth Alula team" at bounding box center [140, 233] width 196 height 17
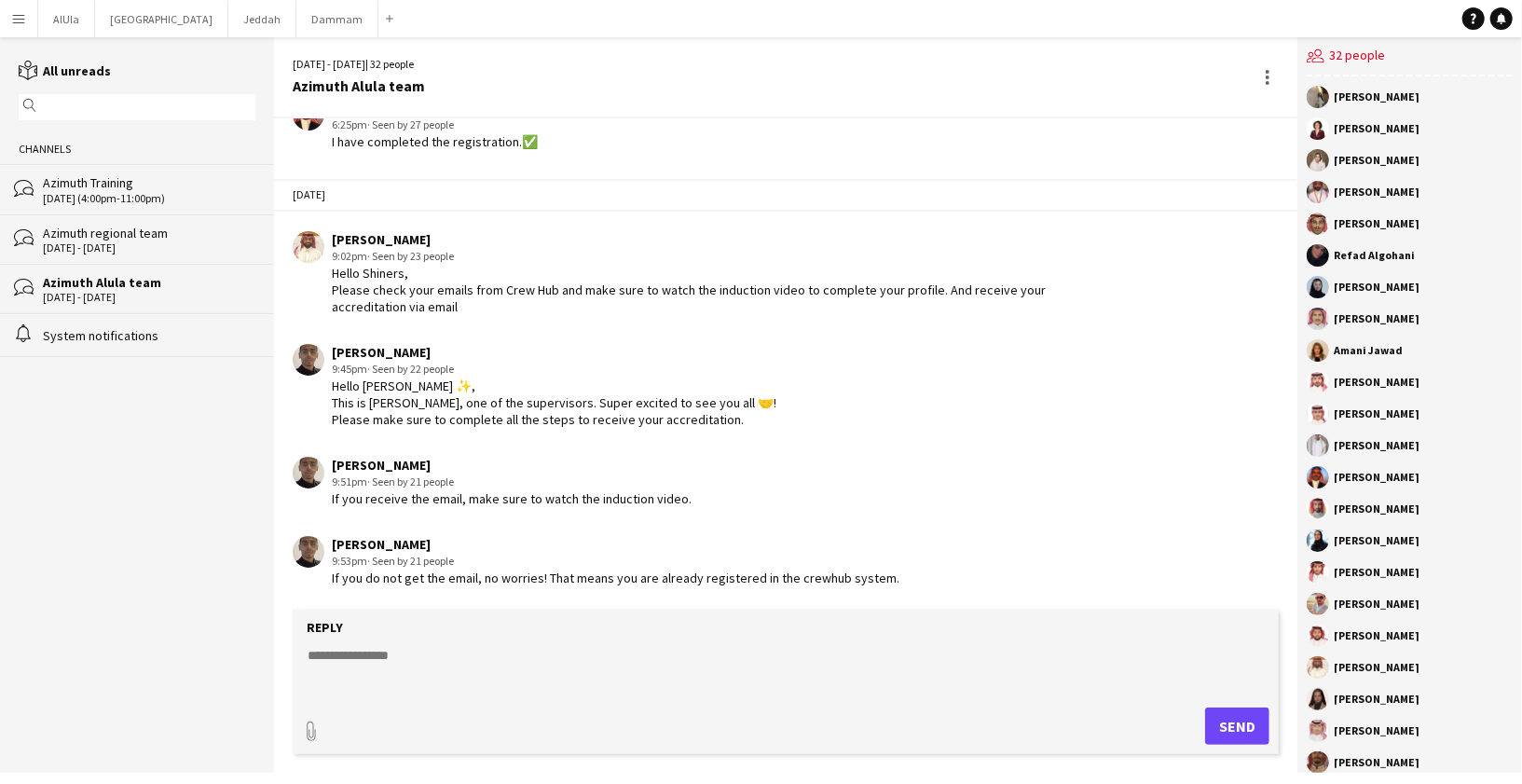
scroll to position [1674, 0]
